Goal: Find contact information: Find contact information

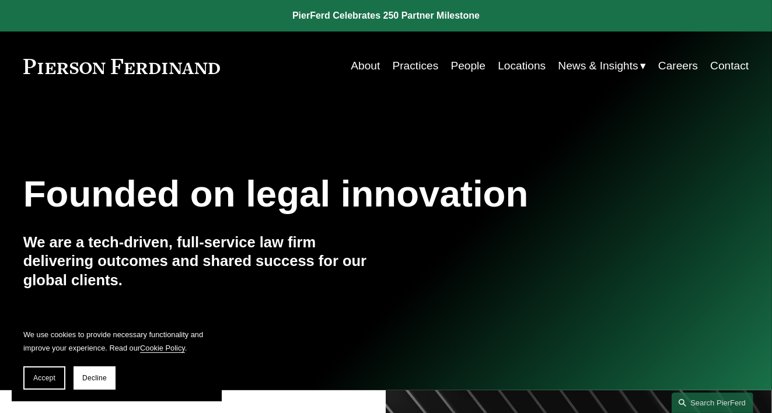
click at [515, 65] on link "Locations" at bounding box center [522, 66] width 48 height 22
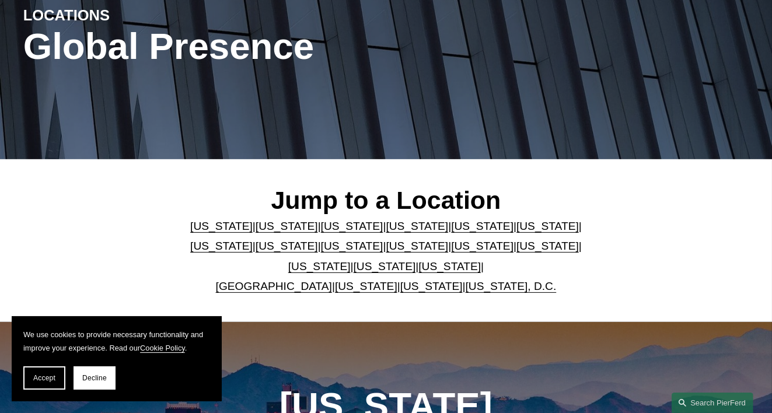
scroll to position [175, 0]
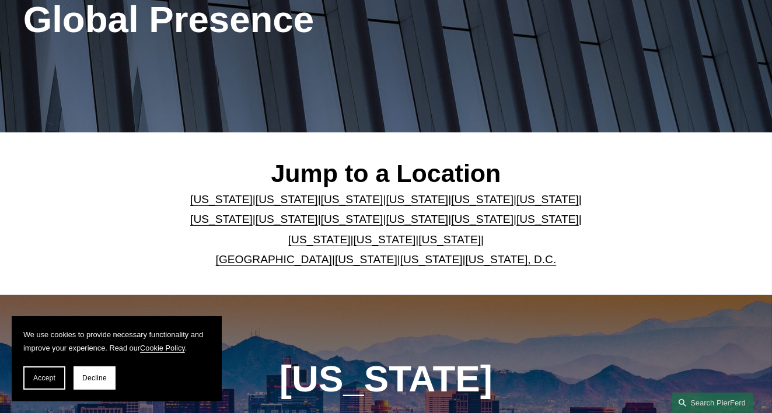
click at [330, 201] on link "[US_STATE]" at bounding box center [352, 199] width 62 height 12
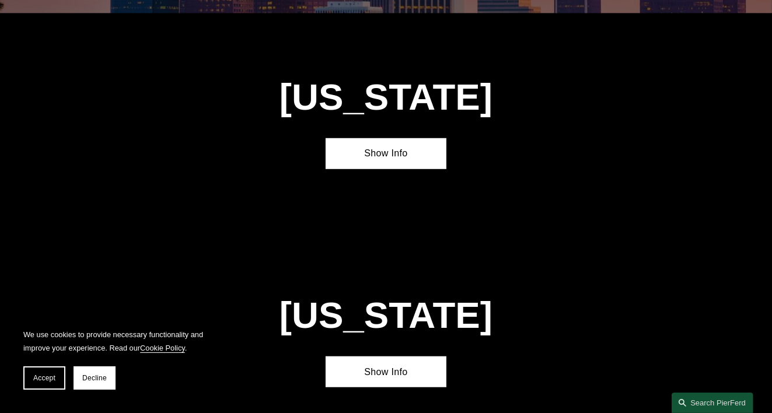
scroll to position [916, 0]
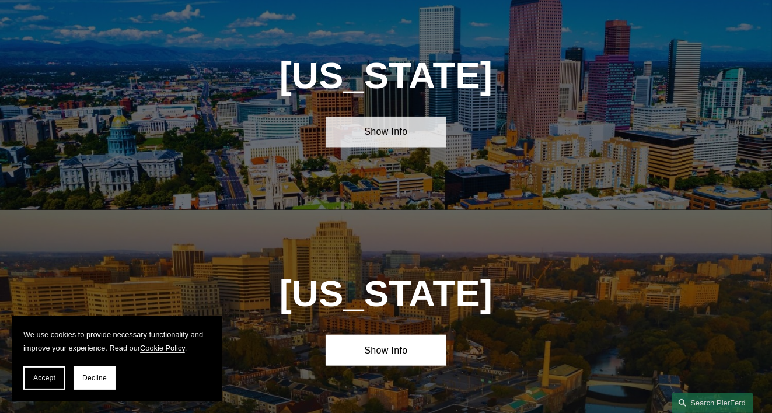
click at [385, 144] on link "Show Info" at bounding box center [386, 132] width 121 height 31
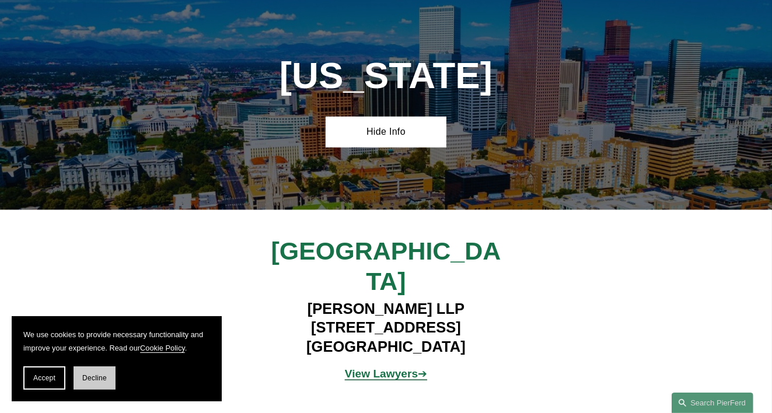
click at [89, 376] on span "Decline" at bounding box center [94, 378] width 25 height 8
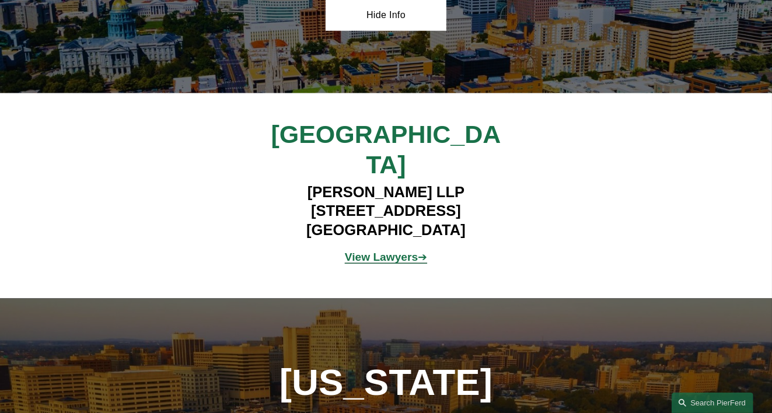
scroll to position [974, 0]
